Goal: Register for event/course

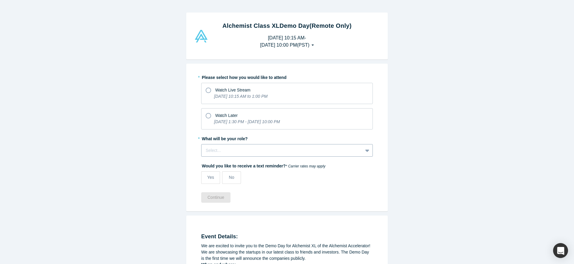
click at [218, 148] on div at bounding box center [282, 150] width 153 height 7
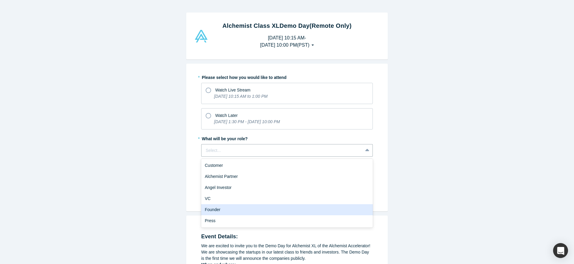
click at [229, 209] on div "Founder" at bounding box center [287, 209] width 172 height 11
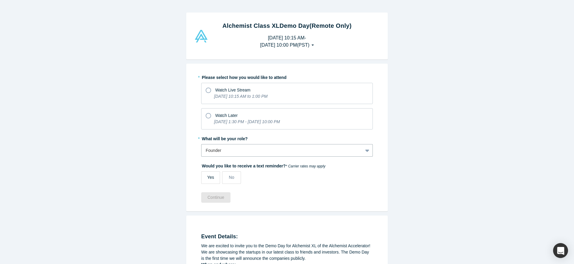
click at [210, 171] on label "Yes" at bounding box center [210, 177] width 19 height 13
click at [0, 0] on input "Yes" at bounding box center [0, 0] width 0 height 0
select select "US"
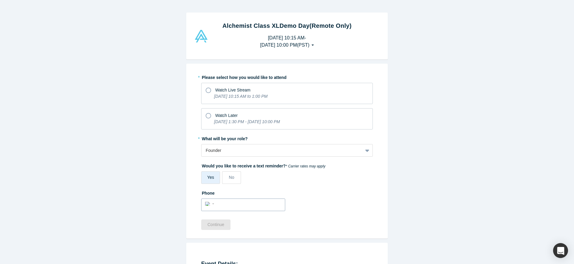
click at [227, 208] on input "tel" at bounding box center [249, 204] width 66 height 9
type input "[PHONE_NUMBER]"
click at [305, 190] on label "Phone" at bounding box center [287, 192] width 172 height 8
click at [208, 115] on icon at bounding box center [208, 115] width 5 height 5
click at [0, 0] on input "Watch Later [DATE] 1:30 PM - [DATE] 10:00 PM" at bounding box center [0, 0] width 0 height 0
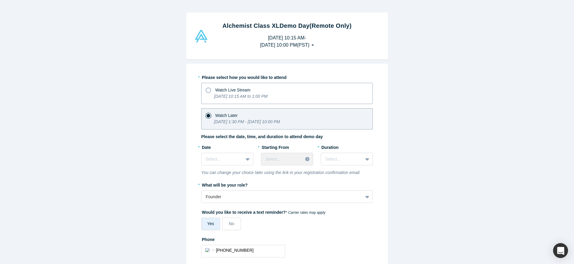
click at [211, 92] on icon at bounding box center [208, 90] width 5 height 5
click at [0, 0] on input "Watch Live Stream [DATE] 10:15 AM to 1:00 PM" at bounding box center [0, 0] width 0 height 0
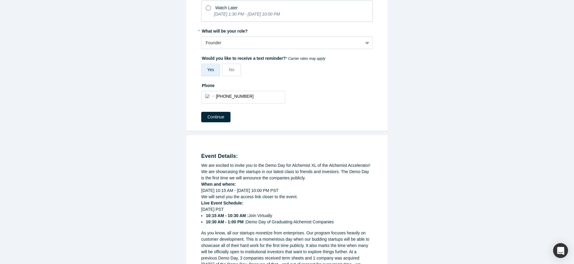
scroll to position [95, 0]
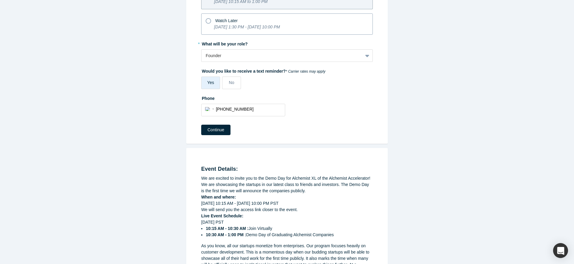
click at [217, 22] on span "Watch Later" at bounding box center [226, 20] width 22 height 5
click at [0, 0] on input "Watch Later [DATE] 1:30 PM - [DATE] 10:00 PM" at bounding box center [0, 0] width 0 height 0
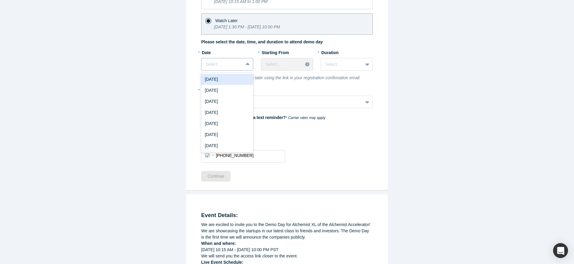
click at [227, 61] on div at bounding box center [222, 64] width 33 height 7
click at [223, 100] on div "[DATE]" at bounding box center [227, 101] width 52 height 11
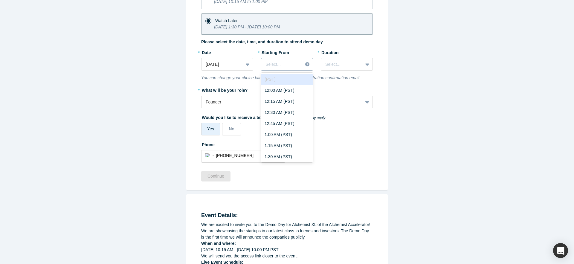
click at [305, 65] on icon at bounding box center [307, 64] width 4 height 4
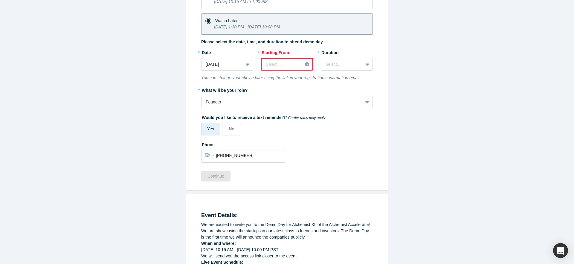
click at [305, 66] on div at bounding box center [308, 64] width 10 height 9
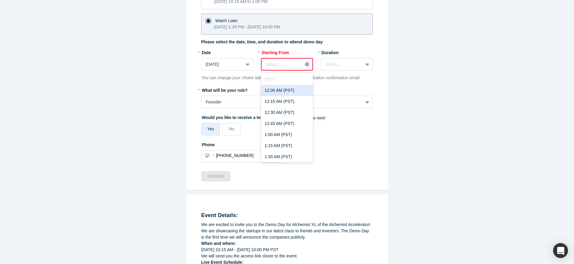
click at [295, 90] on div "12:00 AM (PST)" at bounding box center [287, 90] width 52 height 11
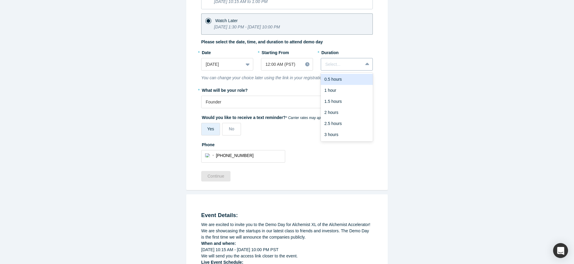
click at [356, 63] on div at bounding box center [342, 64] width 33 height 7
click at [346, 133] on div "3 hours" at bounding box center [347, 134] width 52 height 11
click at [218, 175] on button "Continue" at bounding box center [215, 176] width 29 height 10
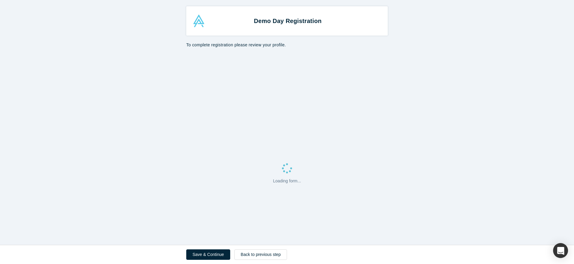
select select "US"
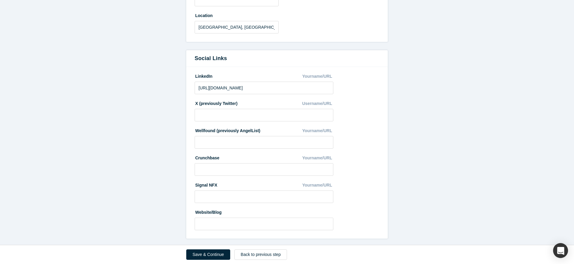
scroll to position [282, 0]
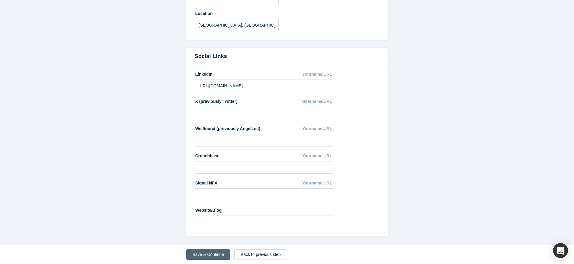
click at [212, 253] on button "Save & Continue" at bounding box center [208, 255] width 44 height 10
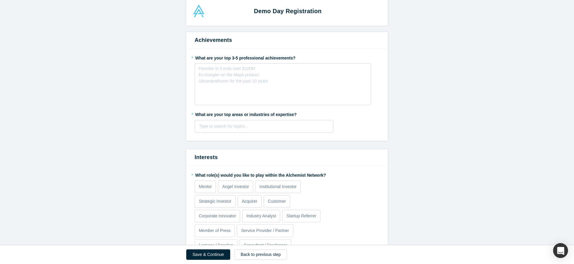
scroll to position [0, 0]
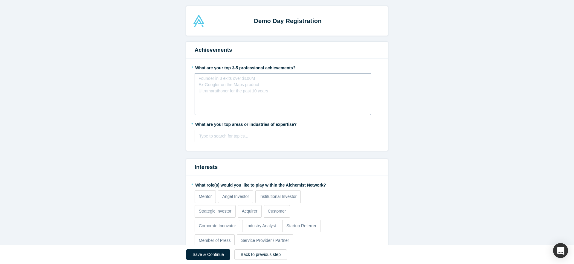
click at [233, 89] on div "Founder in 3 exits over $100M Ex-Googler on the Maps product Ultramarathoner fo…" at bounding box center [234, 84] width 70 height 19
click at [235, 136] on div at bounding box center [264, 136] width 130 height 7
type input "Business De"
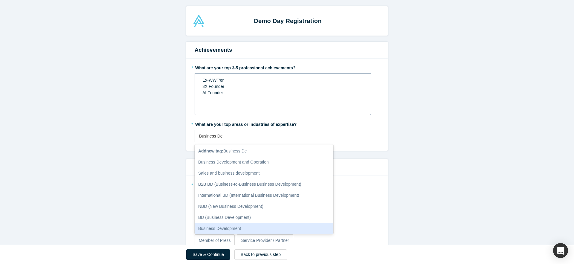
click at [223, 230] on div "Business Development" at bounding box center [264, 228] width 139 height 11
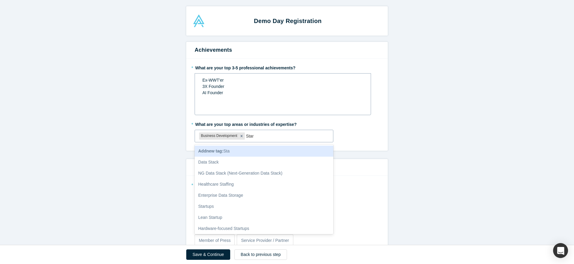
type input "Start"
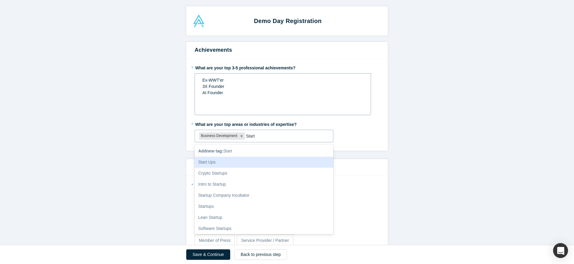
click at [276, 162] on div "Start Ups" at bounding box center [264, 162] width 139 height 11
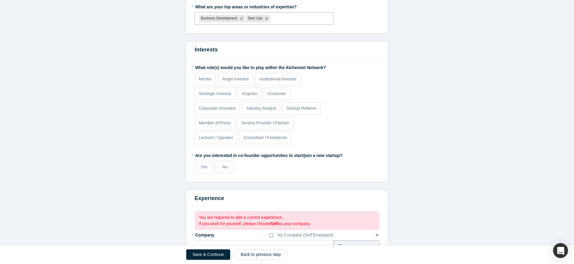
scroll to position [126, 0]
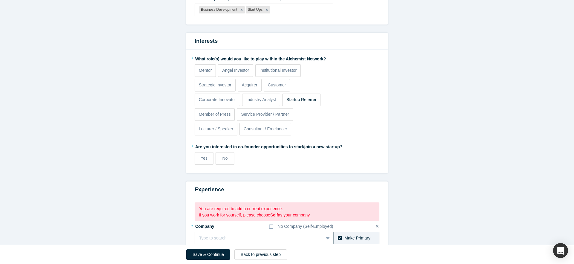
click at [296, 101] on p "Startup Referrer" at bounding box center [302, 100] width 30 height 6
click at [0, 0] on input "Startup Referrer" at bounding box center [0, 0] width 0 height 0
click at [231, 74] on label "Angel Investor" at bounding box center [235, 70] width 35 height 13
click at [0, 0] on input "Angel Investor" at bounding box center [0, 0] width 0 height 0
click at [200, 158] on label "Yes" at bounding box center [204, 158] width 19 height 13
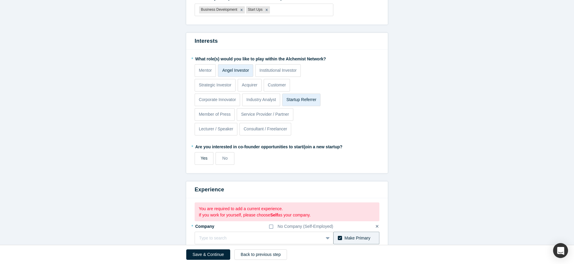
click at [0, 0] on input "Yes" at bounding box center [0, 0] width 0 height 0
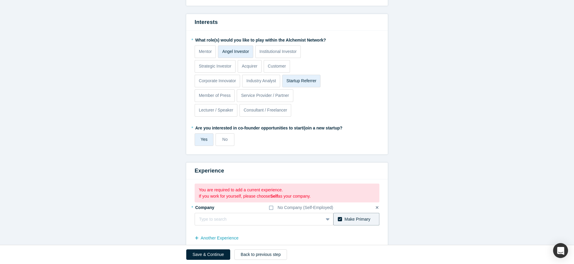
scroll to position [156, 0]
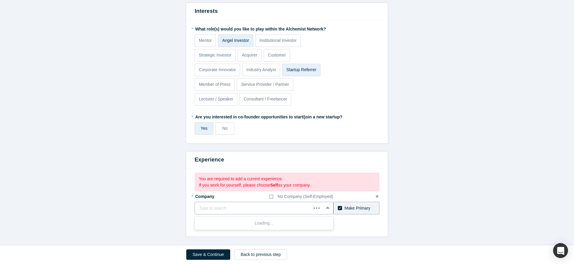
click at [241, 207] on div at bounding box center [253, 208] width 108 height 7
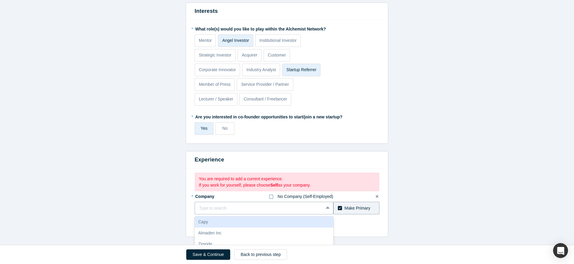
click at [273, 196] on icon at bounding box center [271, 197] width 4 height 4
click at [0, 0] on input "No Company (Self-Employed)" at bounding box center [0, 0] width 0 height 0
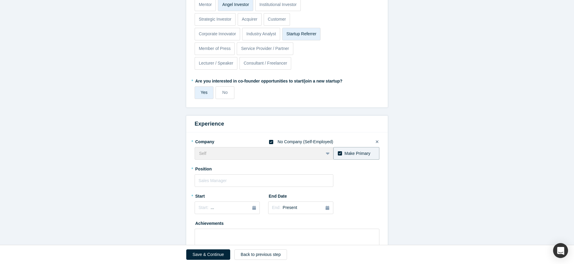
scroll to position [202, 0]
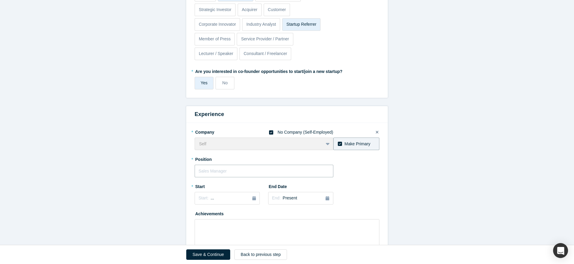
click at [240, 171] on input "text" at bounding box center [264, 171] width 139 height 13
type input "EO & Co-Founder"
click at [231, 197] on div "Start: ..." at bounding box center [227, 198] width 57 height 7
click at [246, 228] on div "Mar" at bounding box center [247, 227] width 19 height 6
click at [238, 196] on div "Start: [DATE]" at bounding box center [227, 198] width 57 height 6
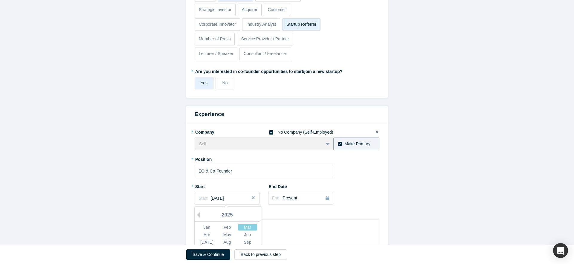
click at [200, 211] on div "2025" at bounding box center [227, 215] width 65 height 13
click at [200, 213] on button "Previous Year" at bounding box center [197, 215] width 6 height 6
click at [250, 180] on div "* Company No Company (Self-Employed) Self To pick up a draggable item, press th…" at bounding box center [287, 187] width 185 height 121
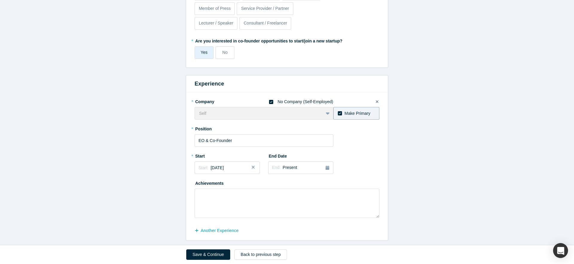
scroll to position [236, 0]
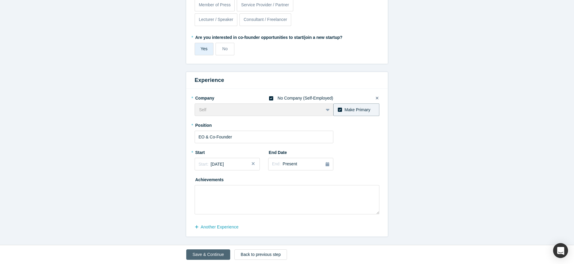
click at [199, 255] on button "Save & Continue" at bounding box center [208, 255] width 44 height 10
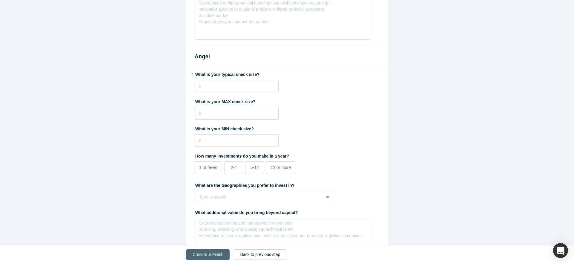
scroll to position [0, 0]
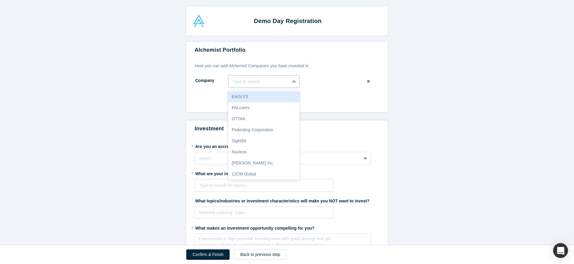
click at [267, 82] on div at bounding box center [259, 81] width 53 height 7
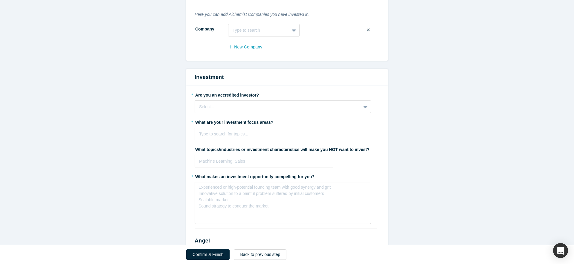
scroll to position [58, 0]
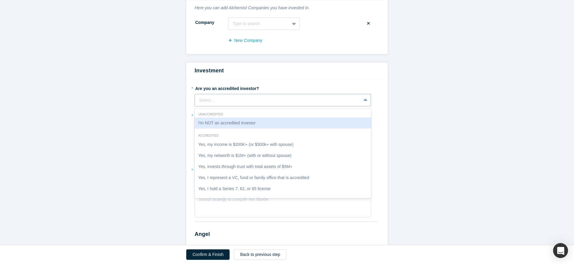
click at [244, 102] on div "Select..." at bounding box center [278, 100] width 158 height 6
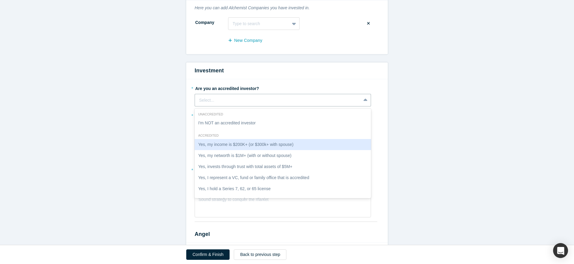
click at [244, 145] on div "Yes, my income is $200K+ (or $300k+ with spouse)" at bounding box center [283, 144] width 177 height 11
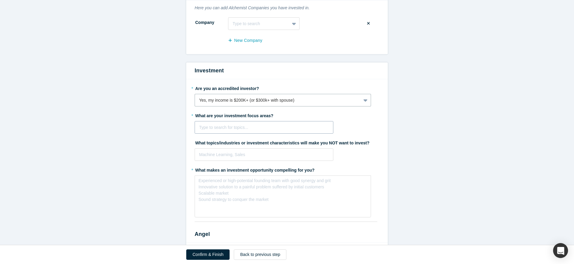
click at [252, 130] on div at bounding box center [264, 127] width 130 height 7
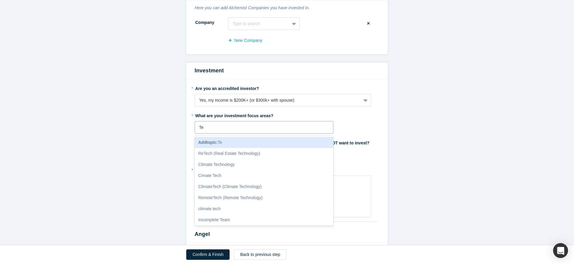
type input "T"
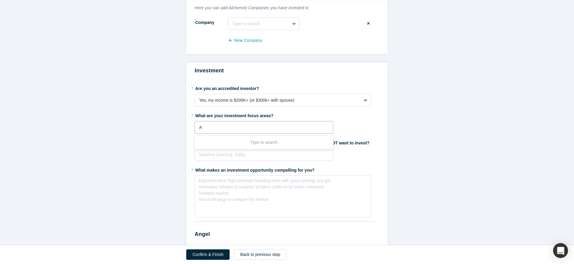
type input "AI"
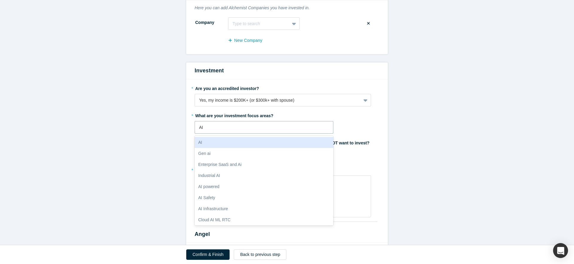
click at [247, 145] on div "AI" at bounding box center [264, 142] width 139 height 11
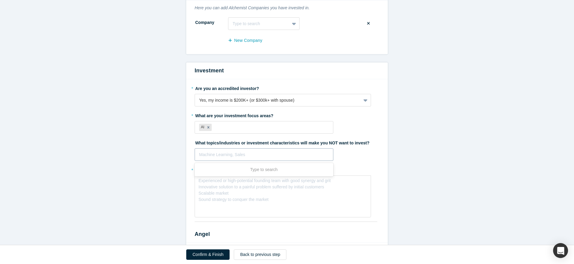
click at [261, 155] on div at bounding box center [264, 154] width 130 height 7
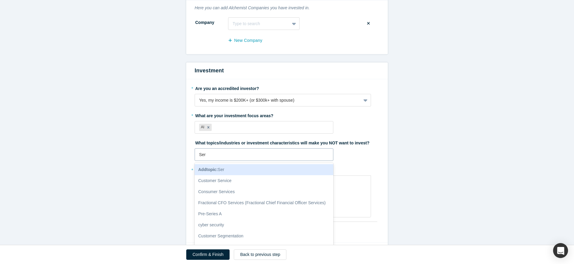
type input "Serv"
click at [218, 153] on div at bounding box center [264, 154] width 130 height 7
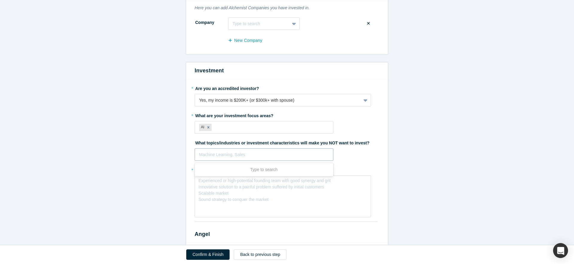
click at [218, 153] on div at bounding box center [264, 154] width 130 height 7
click at [357, 160] on div "What topics/industries or investment characteristics will make you NOT want to …" at bounding box center [287, 149] width 185 height 23
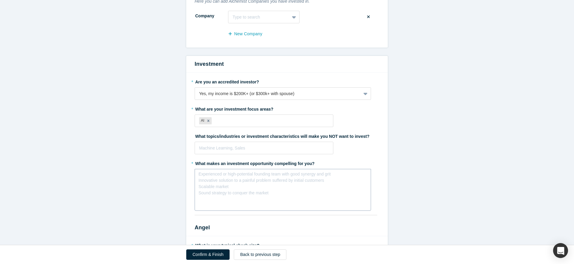
scroll to position [65, 0]
click at [296, 181] on div "Experienced or high-potential founding team with good synergy and grit Innovati…" at bounding box center [265, 183] width 132 height 25
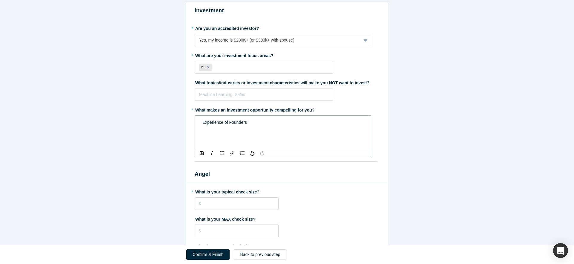
scroll to position [121, 0]
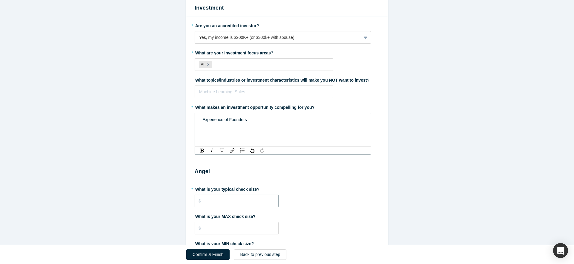
click at [228, 203] on input "tel" at bounding box center [237, 201] width 84 height 13
click at [206, 201] on input "tel" at bounding box center [237, 201] width 84 height 13
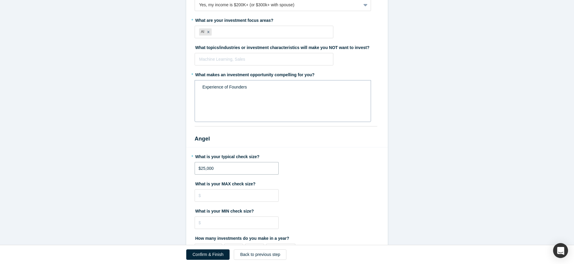
scroll to position [156, 0]
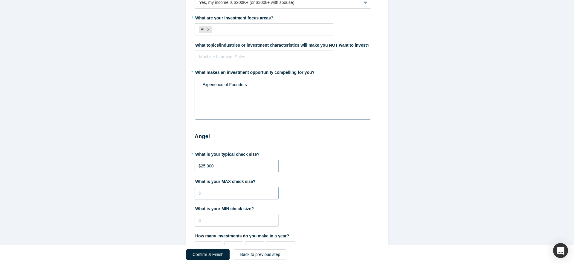
type input "$25,000"
click at [232, 194] on input "tel" at bounding box center [237, 193] width 84 height 13
type input "$50,000"
click at [376, 186] on div "What is your MAX check size? $50,000" at bounding box center [287, 188] width 185 height 23
click at [259, 222] on input "tel" at bounding box center [237, 220] width 84 height 13
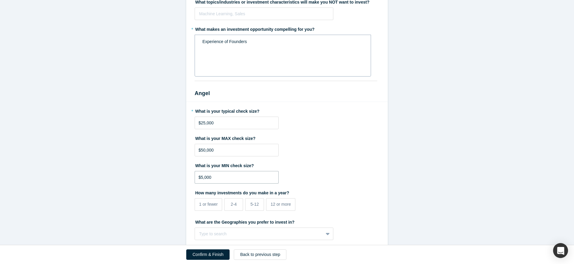
scroll to position [213, 0]
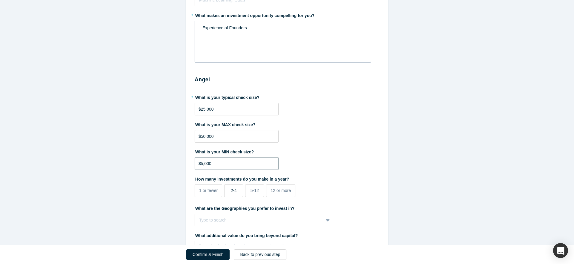
type input "$5,000"
click at [233, 190] on span "2-4" at bounding box center [234, 190] width 6 height 5
click at [0, 0] on input "2-4" at bounding box center [0, 0] width 0 height 0
click at [254, 193] on span "5-12" at bounding box center [255, 190] width 8 height 5
click at [0, 0] on input "5-12" at bounding box center [0, 0] width 0 height 0
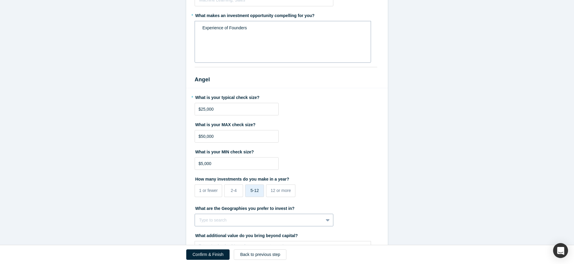
click at [244, 218] on div "Type to search" at bounding box center [264, 220] width 139 height 13
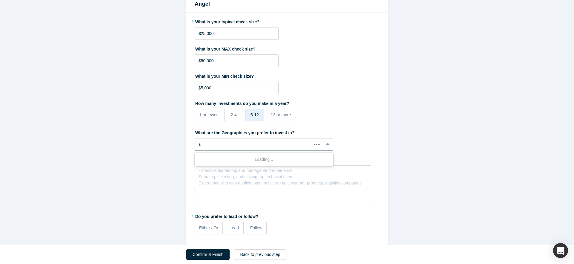
scroll to position [0, 0]
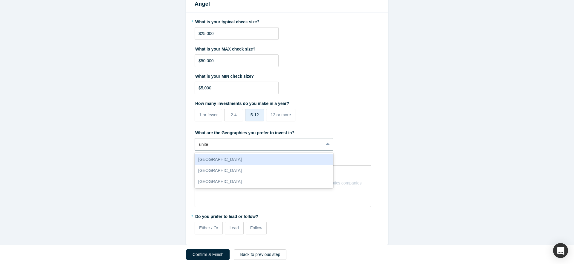
type input "united"
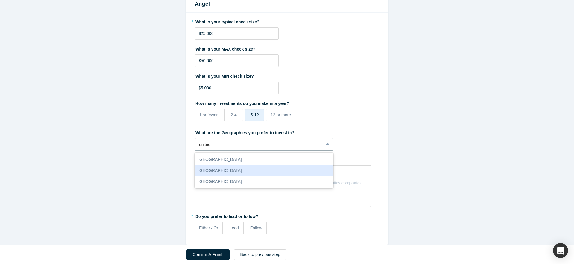
click at [228, 169] on div "[GEOGRAPHIC_DATA]" at bounding box center [264, 170] width 139 height 11
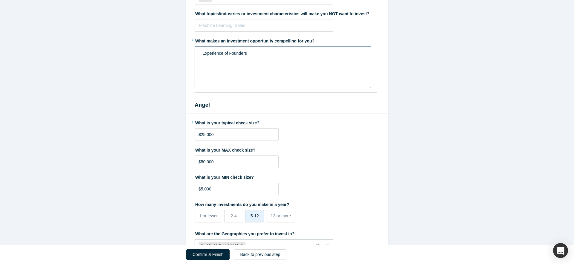
scroll to position [187, 0]
click at [281, 56] on div "Experience of Founders" at bounding box center [283, 54] width 161 height 6
click at [241, 60] on span "In industries that are technology based" at bounding box center [239, 59] width 72 height 5
click at [328, 65] on div "Experience of Founders In industries that are AI technology based" at bounding box center [283, 57] width 168 height 16
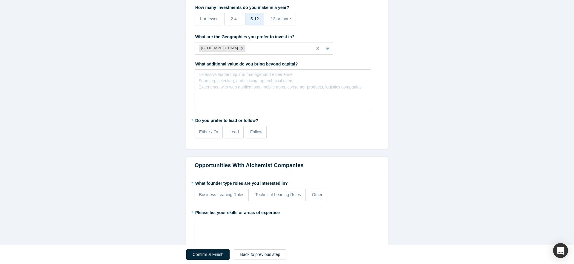
scroll to position [396, 0]
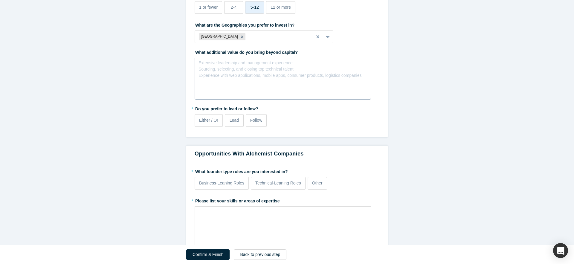
click at [271, 73] on div "Extensive leadership and management experience Sourcing, selecting, and closing…" at bounding box center [280, 69] width 163 height 19
click at [204, 70] on span "Network" at bounding box center [210, 71] width 15 height 5
click at [209, 118] on span "Either / Or" at bounding box center [208, 120] width 19 height 5
click at [0, 0] on input "Either / Or" at bounding box center [0, 0] width 0 height 0
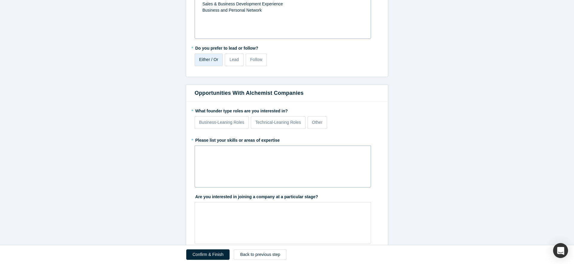
scroll to position [459, 0]
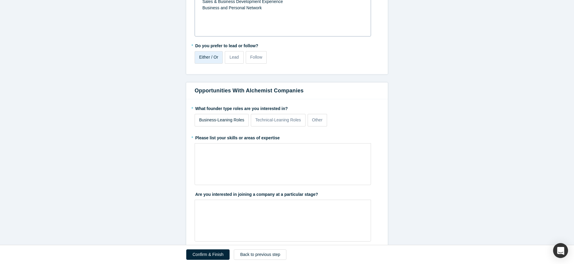
click at [233, 122] on p "Business-Leaning Roles" at bounding box center [221, 120] width 45 height 6
click at [0, 0] on input "Business-Leaning Roles" at bounding box center [0, 0] width 0 height 0
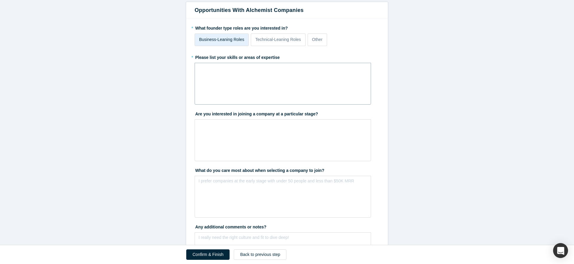
scroll to position [536, 0]
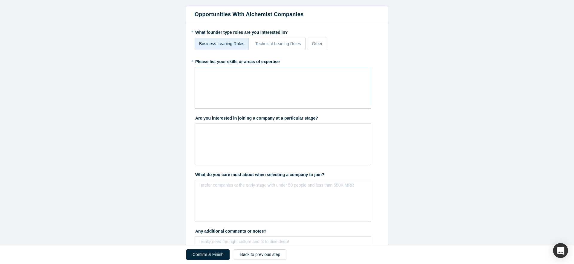
click at [243, 89] on div "rdw-wrapper" at bounding box center [283, 88] width 177 height 42
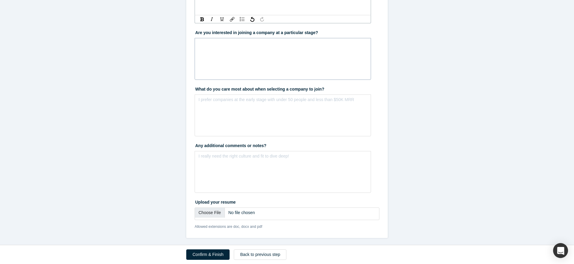
scroll to position [622, 0]
click at [203, 253] on button "Confirm & Finish" at bounding box center [207, 255] width 43 height 10
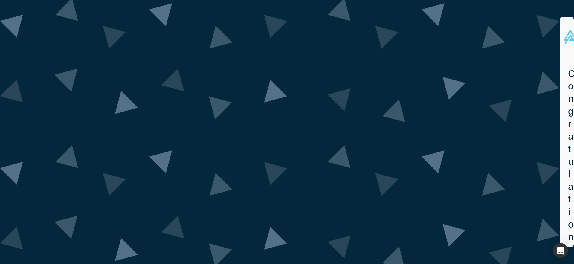
click at [560, 60] on div "Congratulations! Thank you for registering for the Alchemist Accelerator Demo D…" at bounding box center [568, 153] width 17 height 188
